Goal: Task Accomplishment & Management: Use online tool/utility

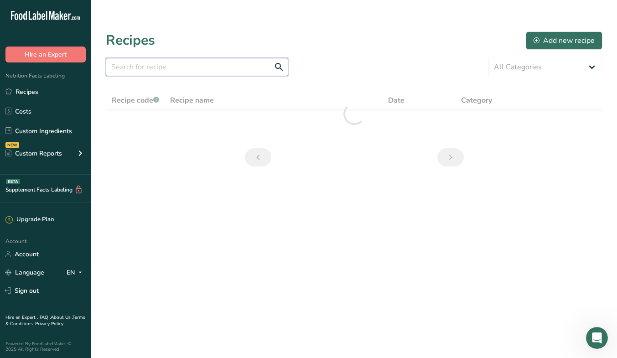
click at [233, 67] on input "text" at bounding box center [197, 67] width 182 height 18
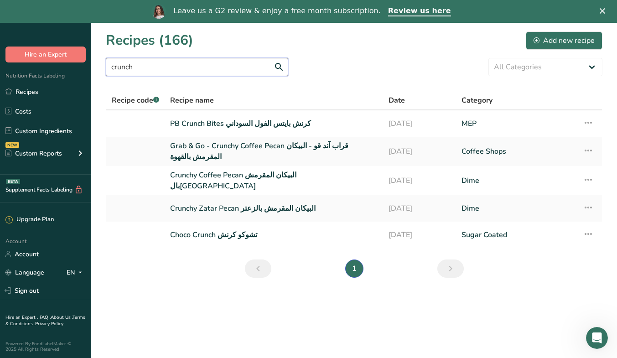
type input "crunch"
click at [230, 118] on link "PB Crunch Bites كرنش بايتس الفول السوداني" at bounding box center [273, 123] width 207 height 19
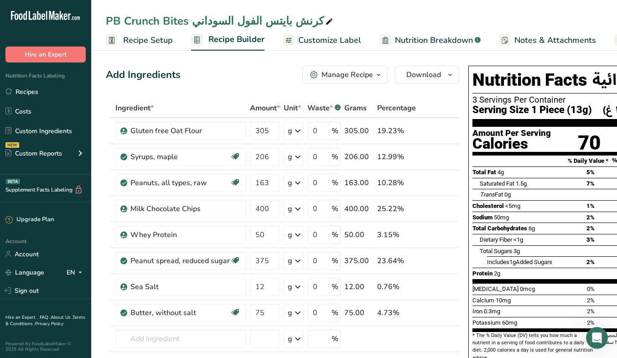
click at [171, 41] on span "Recipe Setup" at bounding box center [148, 40] width 50 height 12
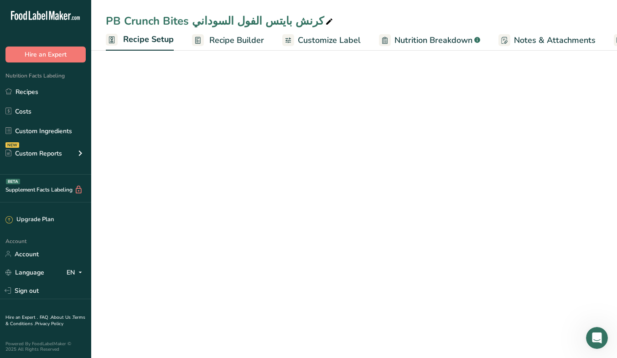
scroll to position [0, 3]
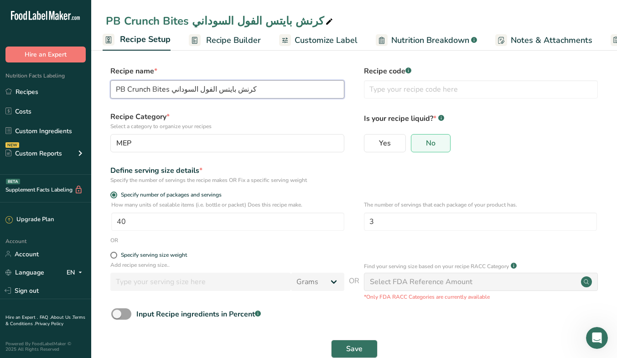
click at [117, 83] on input "PB Crunch Bites كرنش بايتس الفول السوداني" at bounding box center [227, 89] width 234 height 18
click at [192, 93] on input "PB Crunch Bites كرنش بايتس الفول السوداني" at bounding box center [227, 89] width 234 height 18
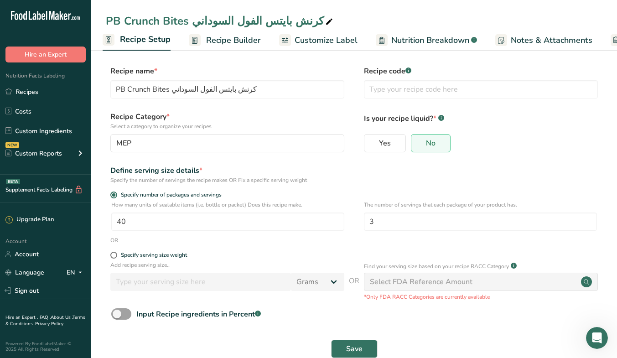
click at [241, 41] on span "Recipe Builder" at bounding box center [233, 40] width 55 height 12
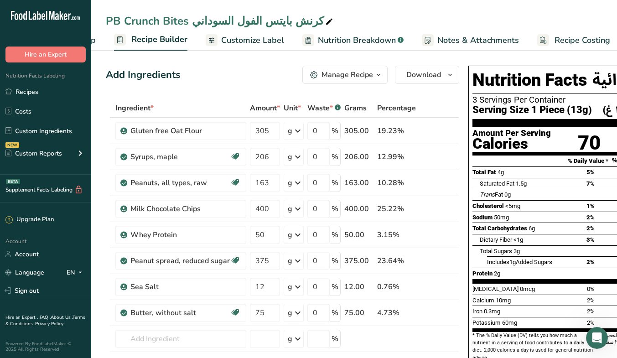
scroll to position [0, 84]
click at [241, 41] on span "Customize Label" at bounding box center [245, 40] width 63 height 12
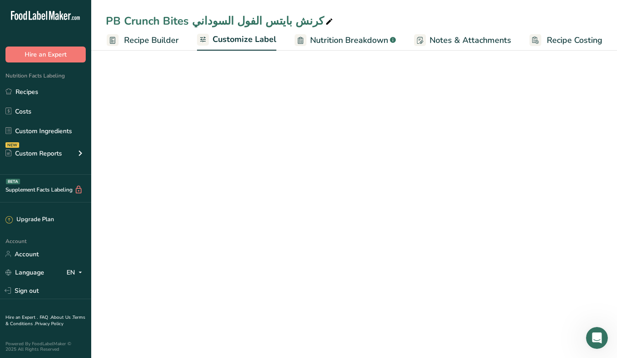
scroll to position [0, 84]
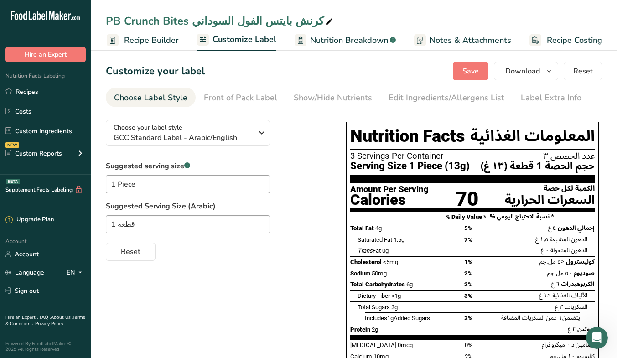
click at [145, 45] on span "Recipe Builder" at bounding box center [151, 40] width 55 height 12
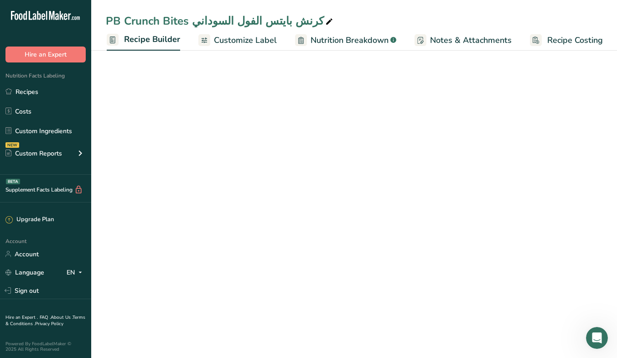
scroll to position [0, 84]
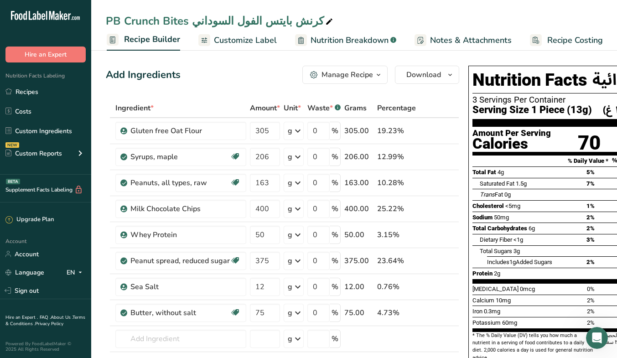
click at [222, 33] on link "Customize Label" at bounding box center [237, 40] width 78 height 21
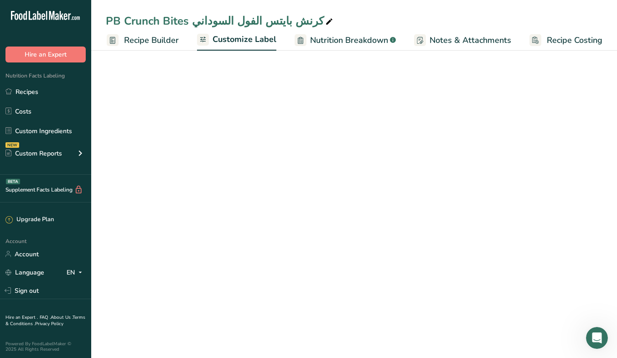
scroll to position [0, 84]
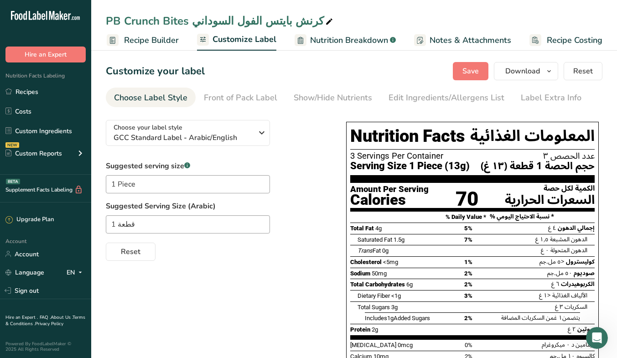
click at [140, 43] on span "Recipe Builder" at bounding box center [151, 40] width 55 height 12
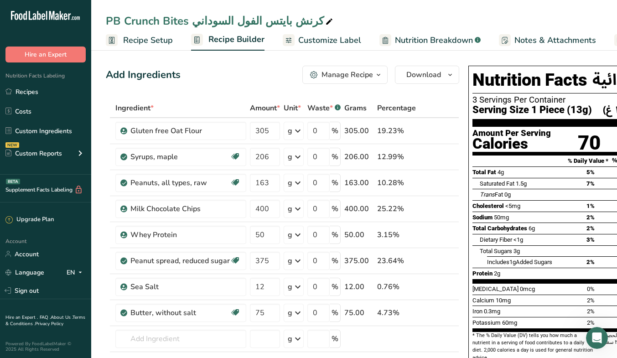
click at [147, 41] on span "Recipe Setup" at bounding box center [148, 40] width 50 height 12
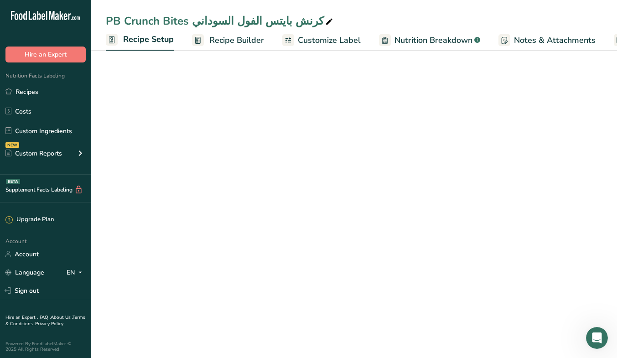
scroll to position [0, 3]
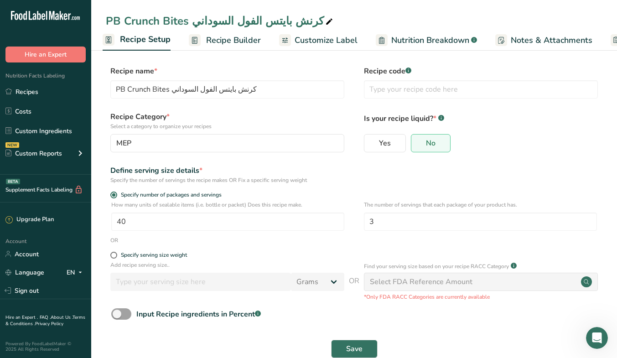
click at [230, 42] on span "Recipe Builder" at bounding box center [233, 40] width 55 height 12
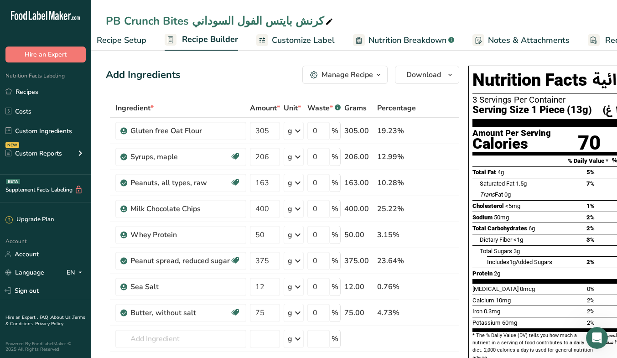
scroll to position [0, 84]
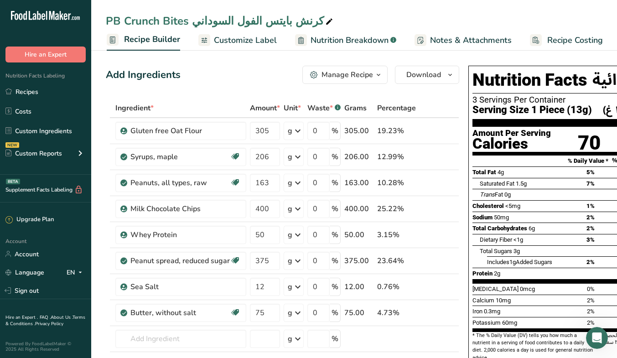
click at [255, 40] on span "Customize Label" at bounding box center [245, 40] width 63 height 12
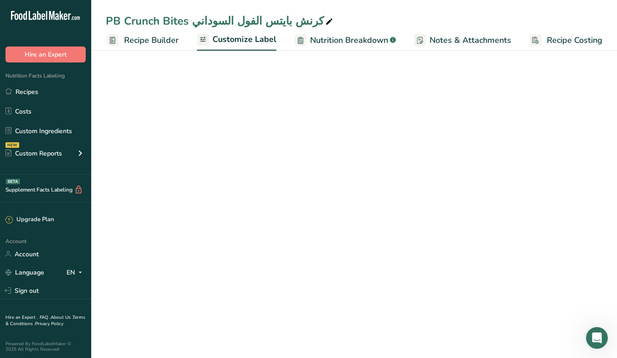
scroll to position [0, 84]
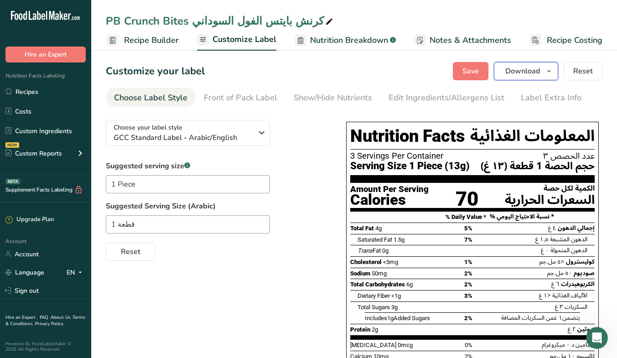
click at [546, 71] on icon "button" at bounding box center [548, 71] width 7 height 11
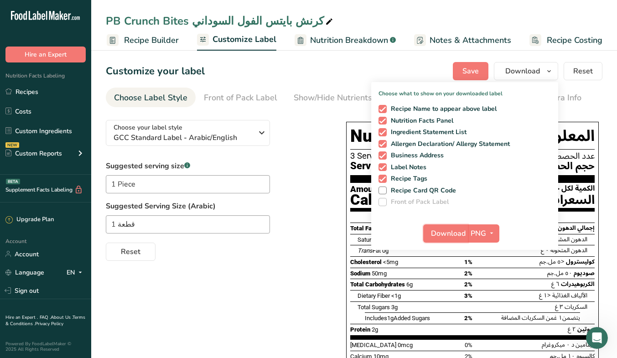
click at [457, 231] on span "Download" at bounding box center [448, 233] width 35 height 11
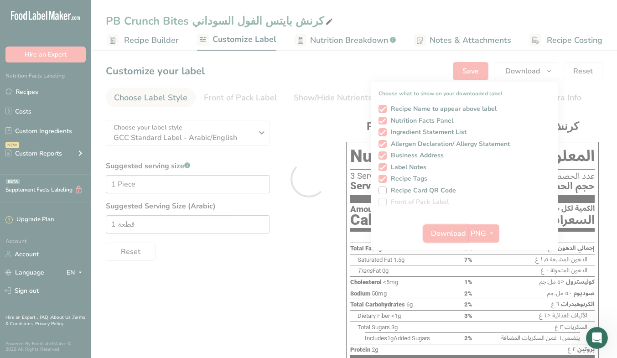
scroll to position [0, 0]
click at [304, 274] on div at bounding box center [308, 179] width 617 height 358
